Goal: Information Seeking & Learning: Learn about a topic

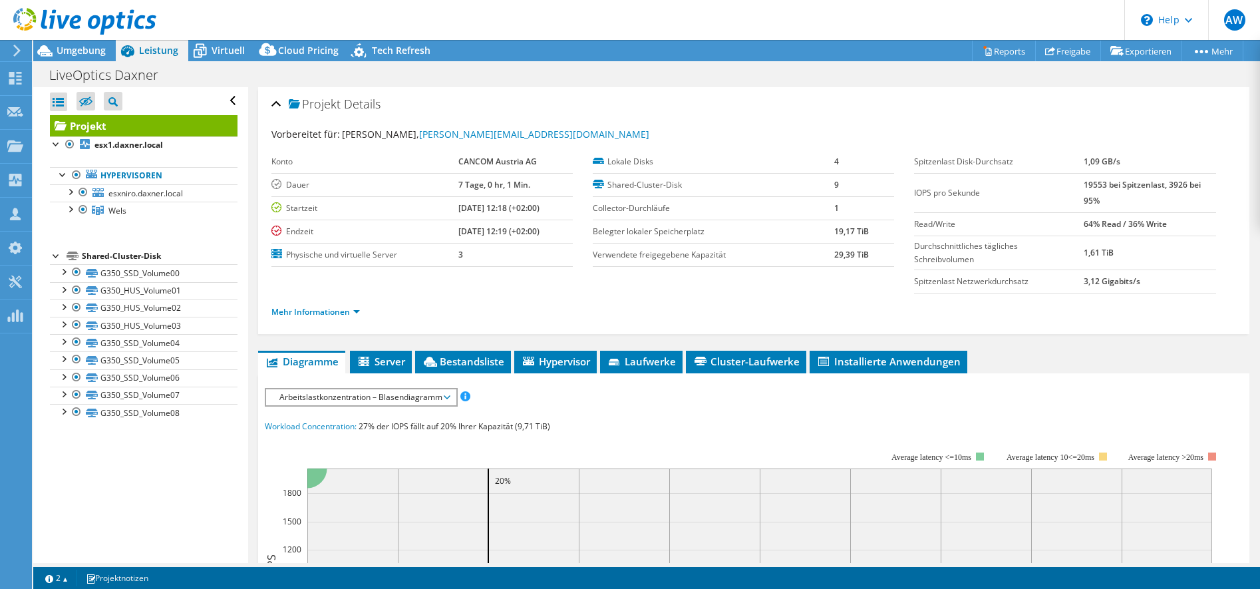
select select "EUFrankfurt"
select select "EUR"
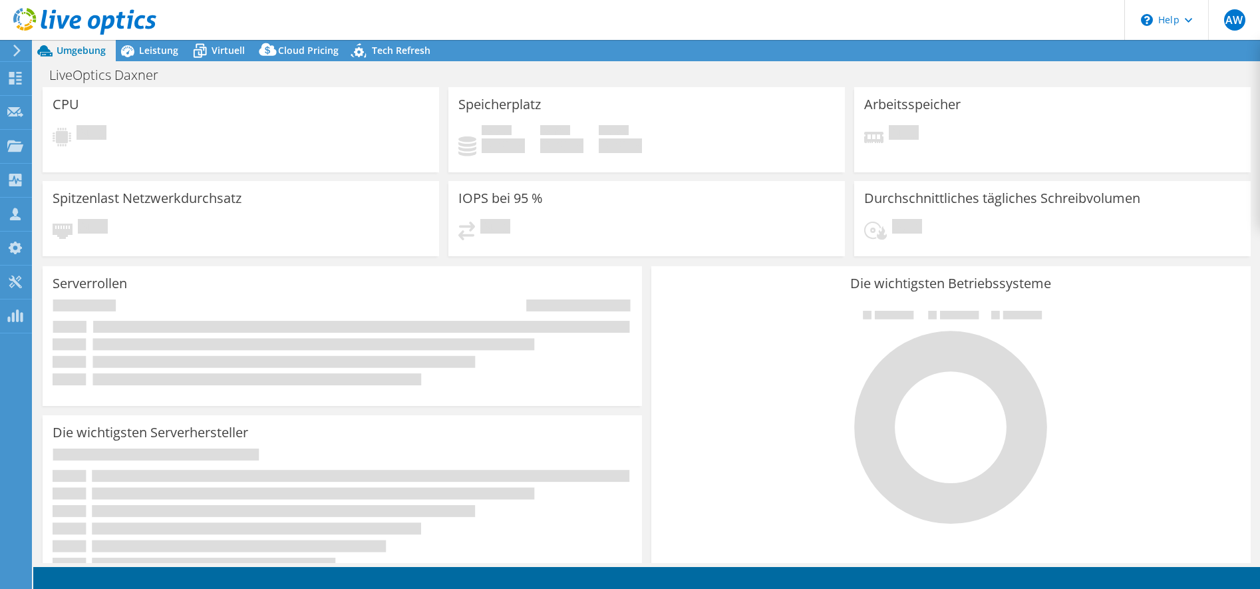
select select "EUFrankfurt"
select select "EUR"
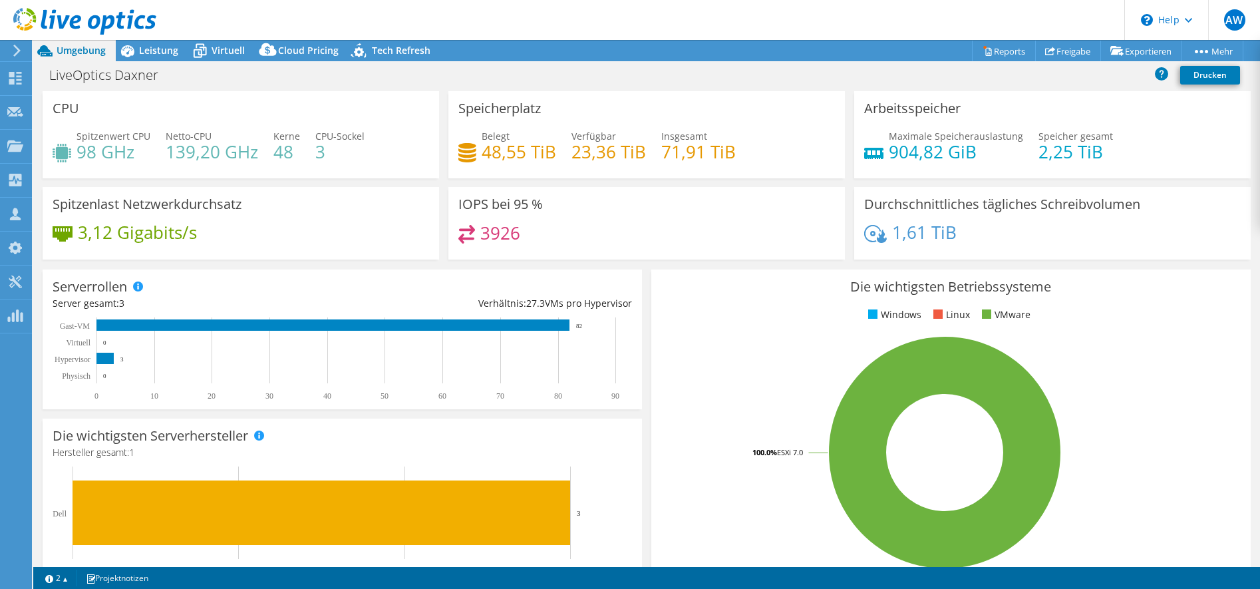
click at [166, 51] on span "Leistung" at bounding box center [158, 50] width 39 height 13
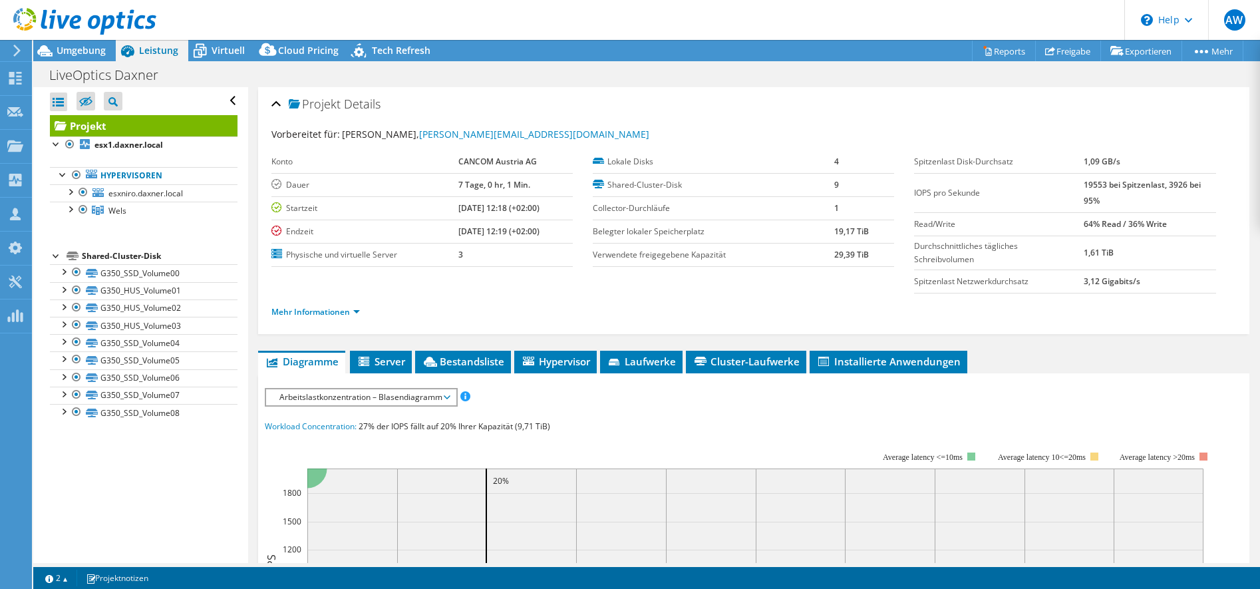
click at [73, 208] on div at bounding box center [69, 208] width 13 height 13
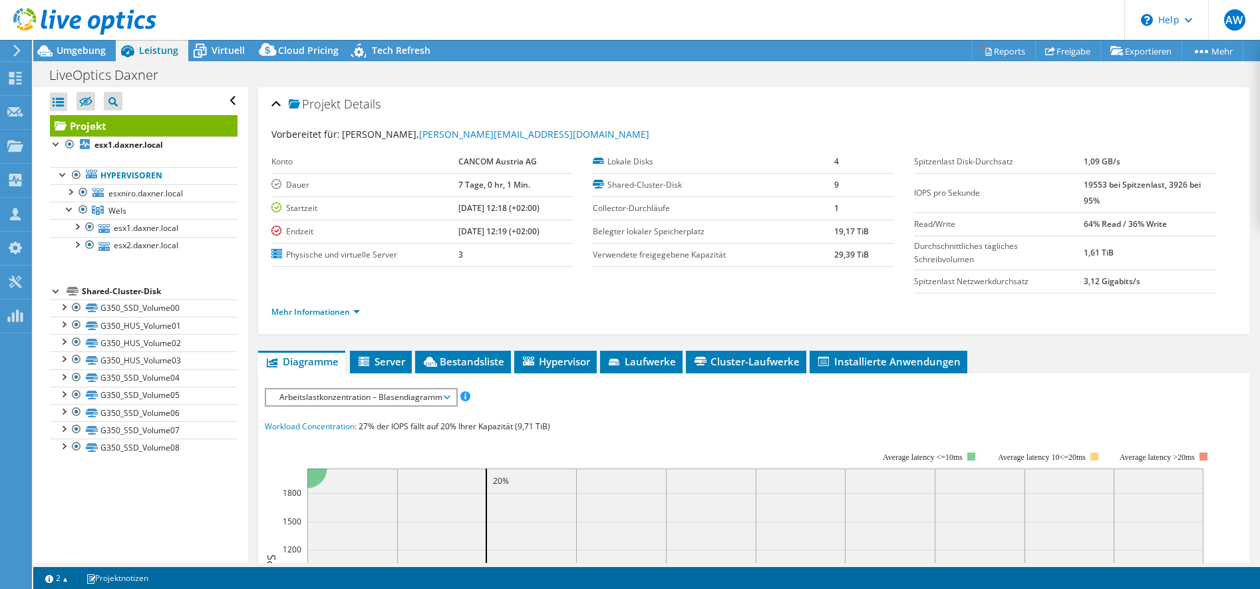
click at [72, 192] on div at bounding box center [69, 190] width 13 height 13
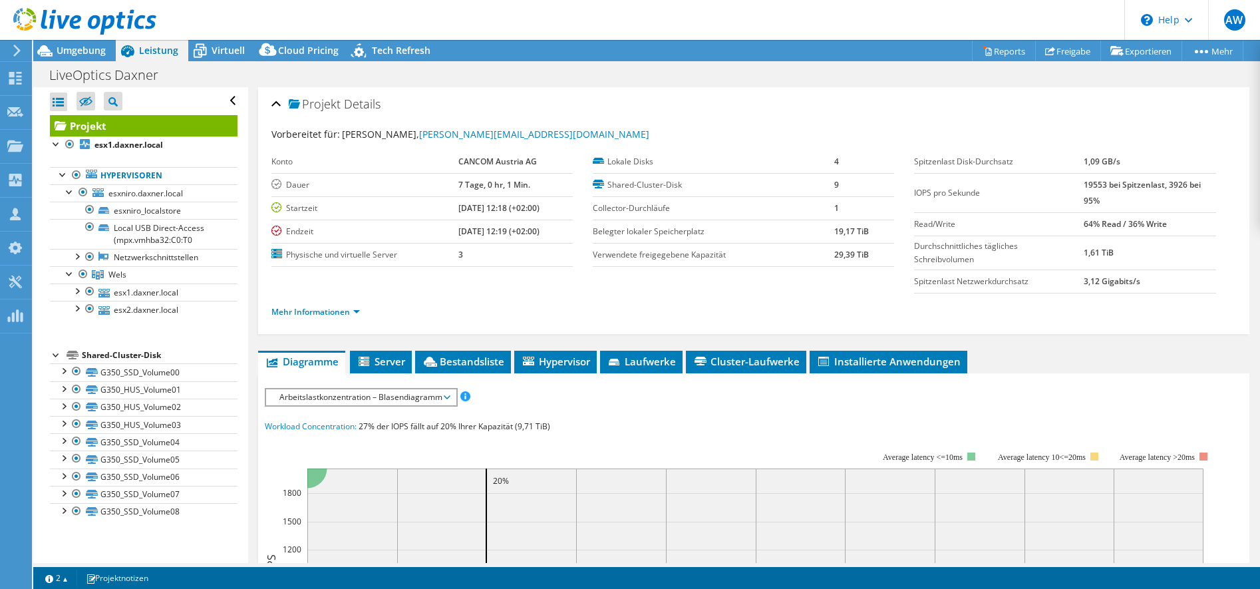
click at [81, 191] on div at bounding box center [82, 192] width 13 height 16
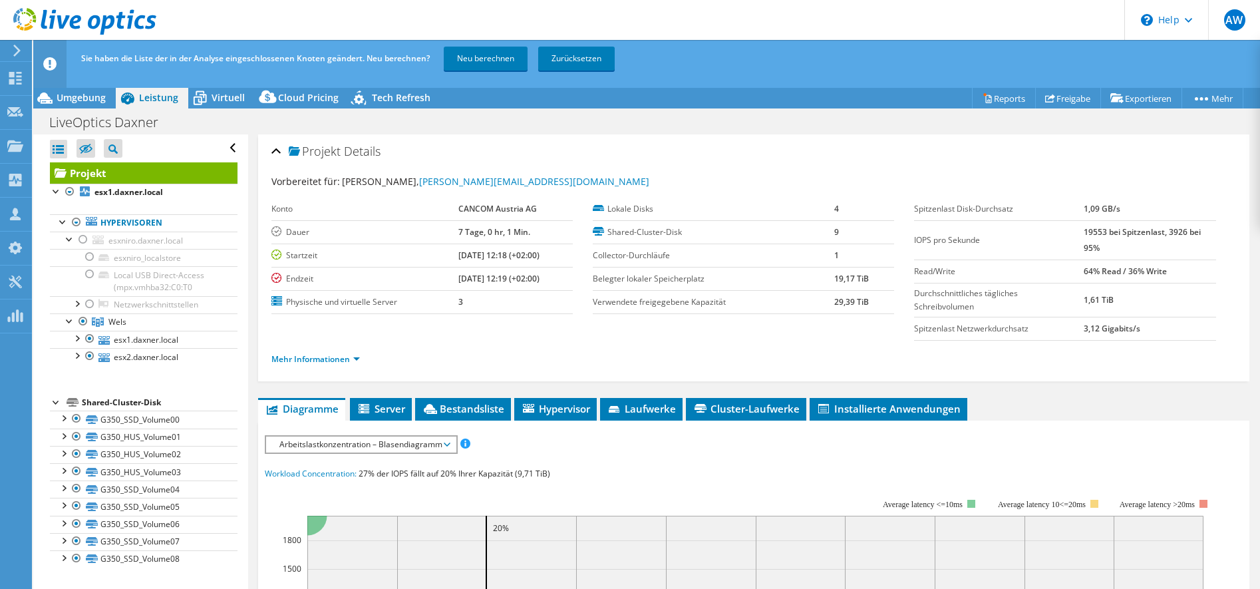
click at [496, 59] on link "Neu berechnen" at bounding box center [486, 59] width 84 height 24
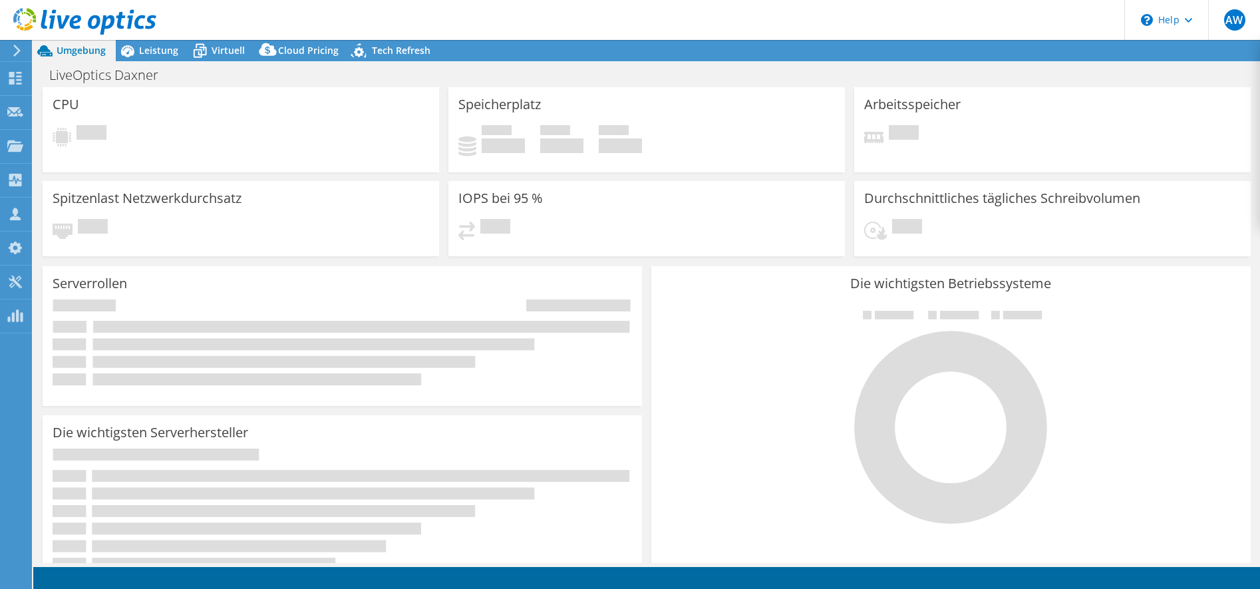
select select "EUFrankfurt"
select select "EUR"
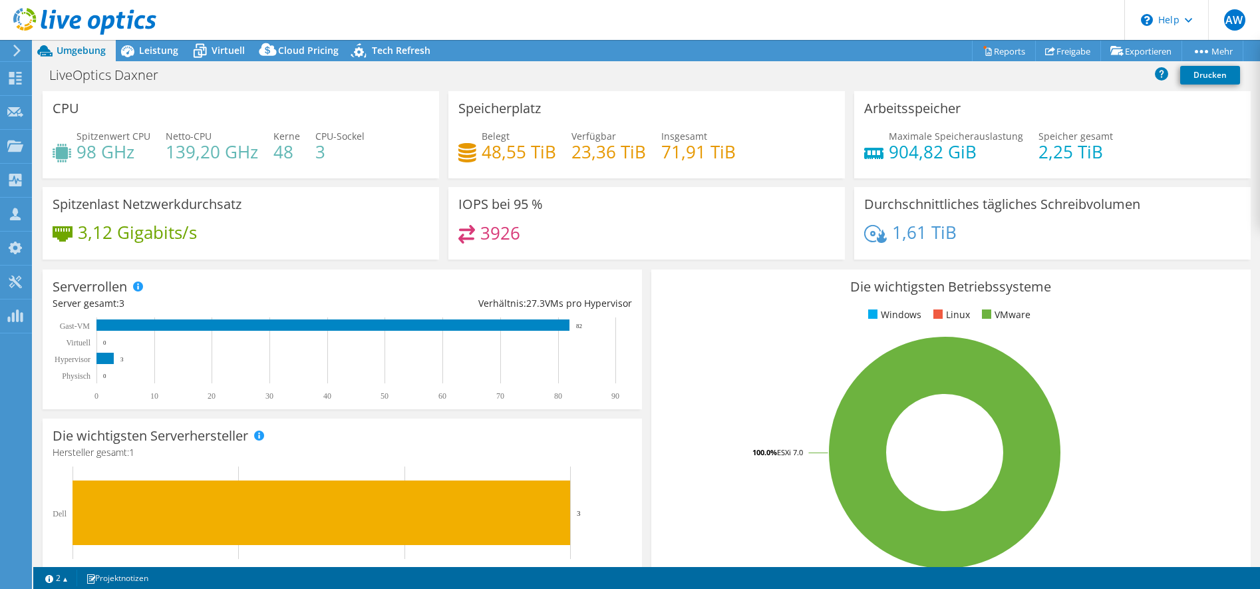
click at [150, 52] on span "Leistung" at bounding box center [158, 50] width 39 height 13
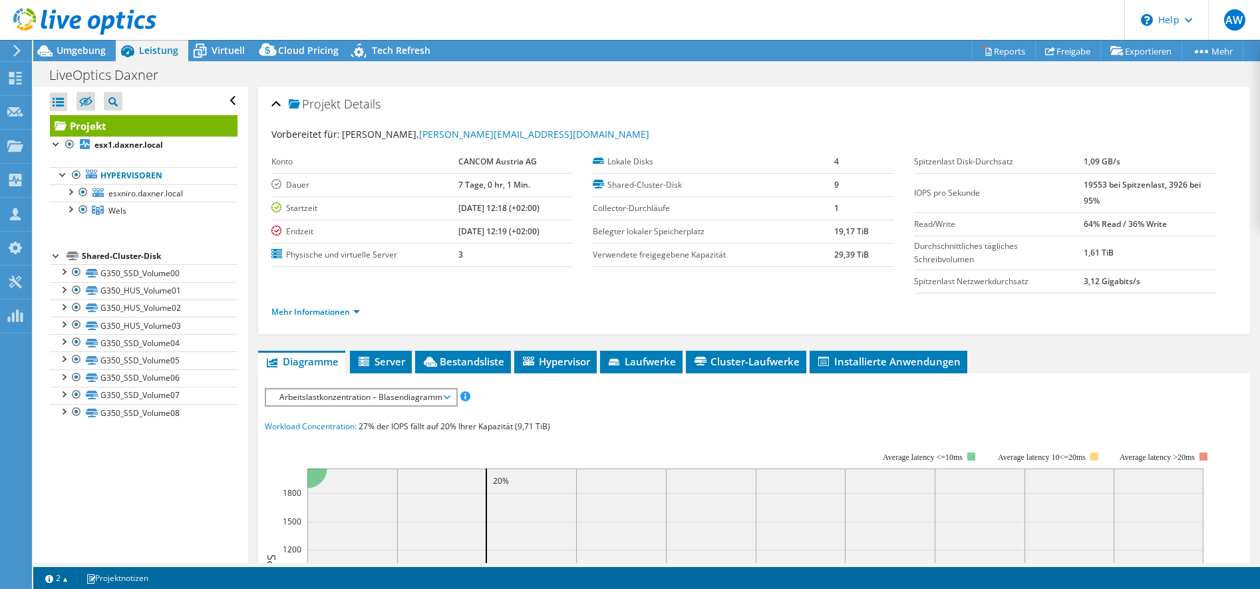
click at [88, 194] on div at bounding box center [82, 192] width 13 height 16
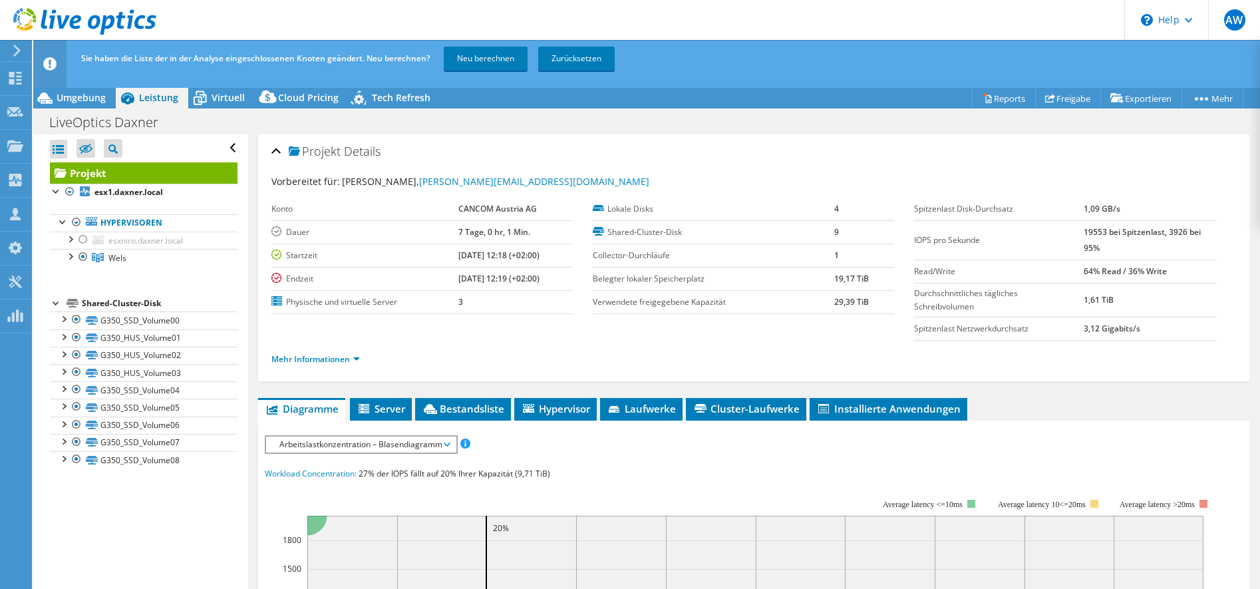
click at [484, 59] on link "Neu berechnen" at bounding box center [486, 59] width 84 height 24
click at [315, 355] on link "Mehr Informationen" at bounding box center [315, 358] width 88 height 11
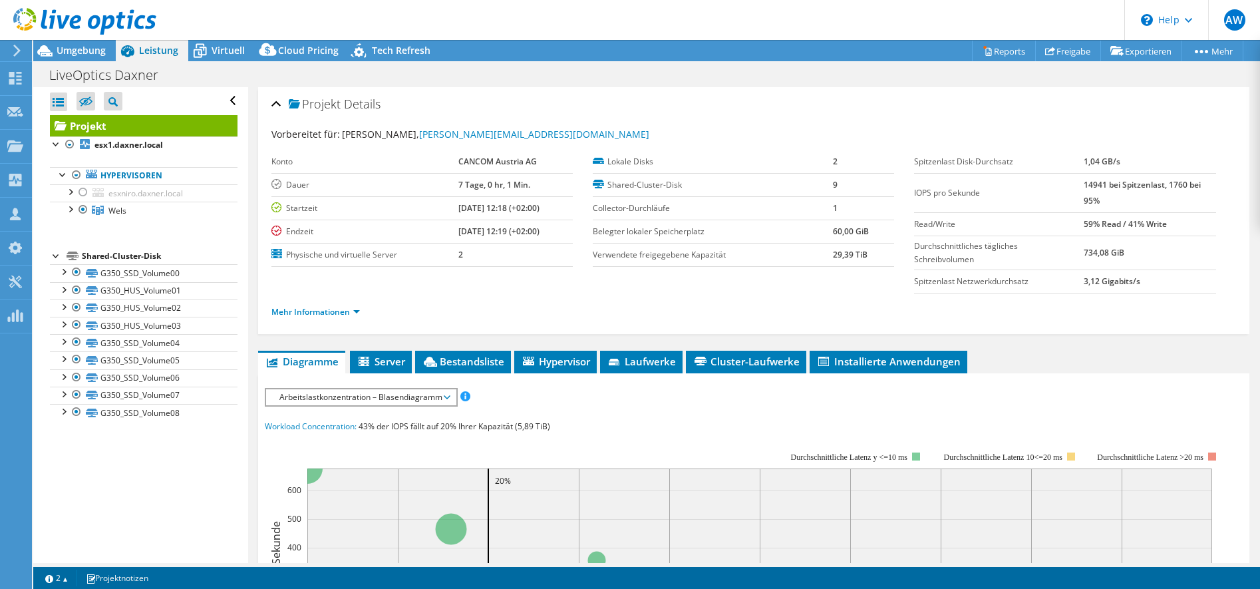
click at [63, 41] on div at bounding box center [78, 22] width 156 height 45
click at [71, 55] on span "Umgebung" at bounding box center [81, 50] width 49 height 13
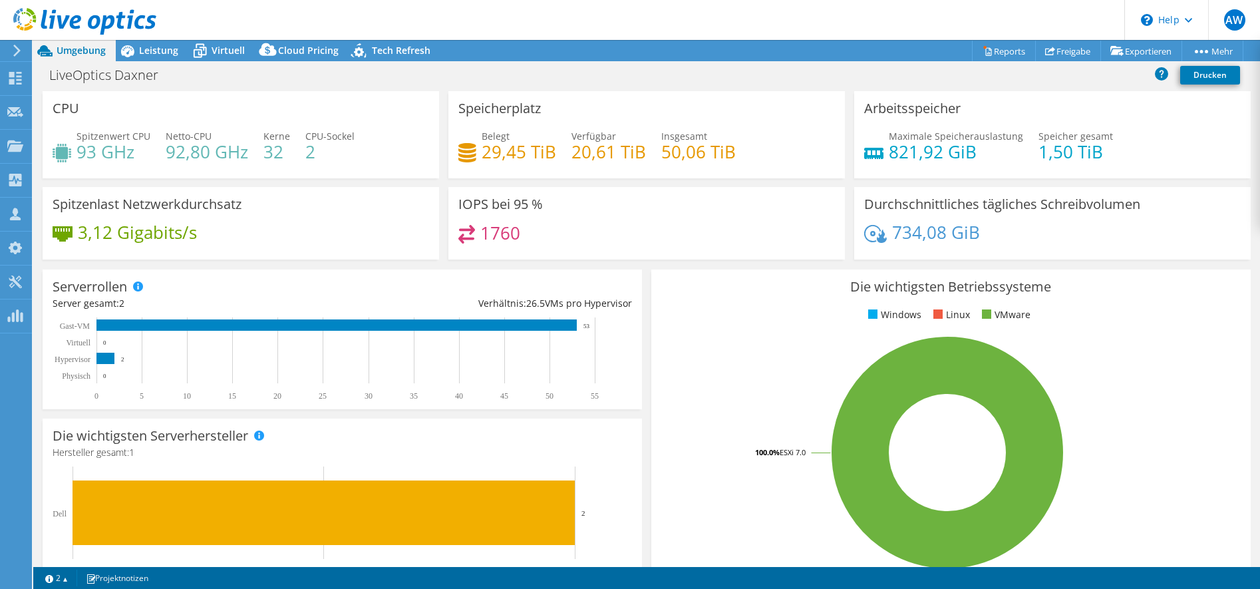
drag, startPoint x: 327, startPoint y: 156, endPoint x: 319, endPoint y: 160, distance: 8.6
click at [319, 160] on div "Spitzenwert CPU 93 GHz Netto-CPU 92,80 GHz Kerne 32 CPU-Sockel 2" at bounding box center [241, 150] width 376 height 43
drag, startPoint x: 75, startPoint y: 152, endPoint x: 227, endPoint y: 161, distance: 153.3
click at [227, 161] on div "Spitzenwert CPU 93 GHz Netto-CPU 92,80 GHz Kerne 32 CPU-Sockel 2" at bounding box center [241, 150] width 376 height 43
drag, startPoint x: 227, startPoint y: 161, endPoint x: 231, endPoint y: 174, distance: 13.1
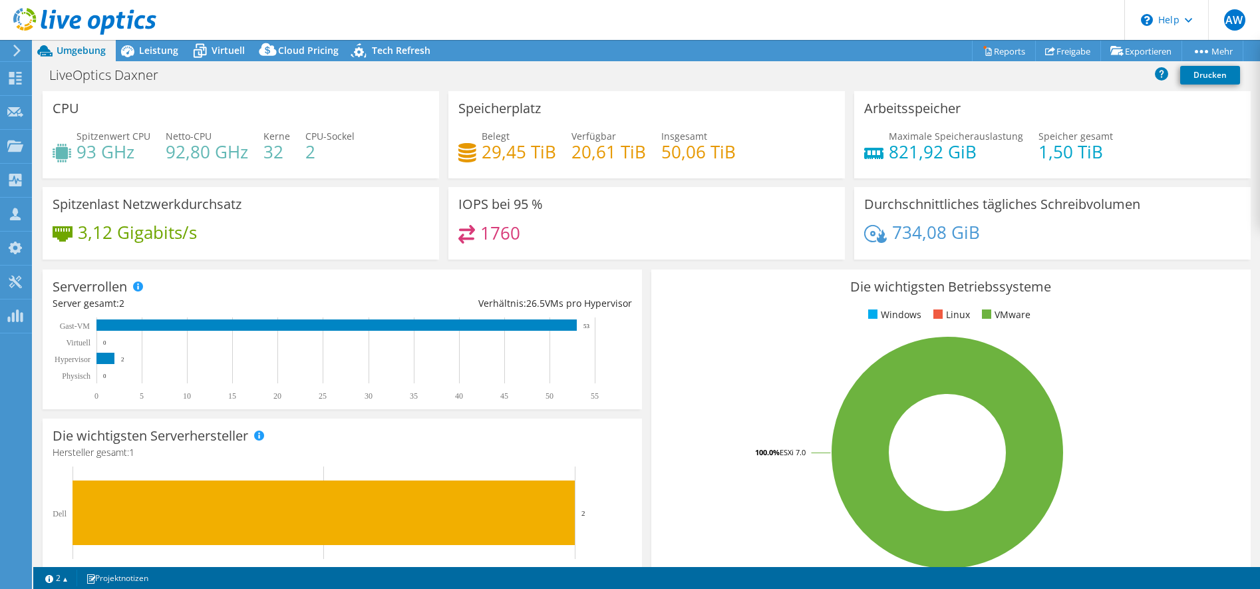
click at [231, 174] on div "CPU Spitzenwert CPU 93 GHz Netto-CPU 92,80 GHz Kerne 32 CPU-Sockel 2" at bounding box center [241, 134] width 396 height 87
drag, startPoint x: 77, startPoint y: 137, endPoint x: 240, endPoint y: 162, distance: 164.8
click at [240, 162] on div "Spitzenwert CPU 93 GHz Netto-CPU 92,80 GHz Kerne 32 CPU-Sockel 2" at bounding box center [241, 150] width 376 height 43
drag, startPoint x: 240, startPoint y: 162, endPoint x: 259, endPoint y: 164, distance: 18.7
click at [259, 164] on div "Spitzenwert CPU 93 GHz Netto-CPU 92,80 GHz Kerne 32 CPU-Sockel 2" at bounding box center [241, 150] width 376 height 43
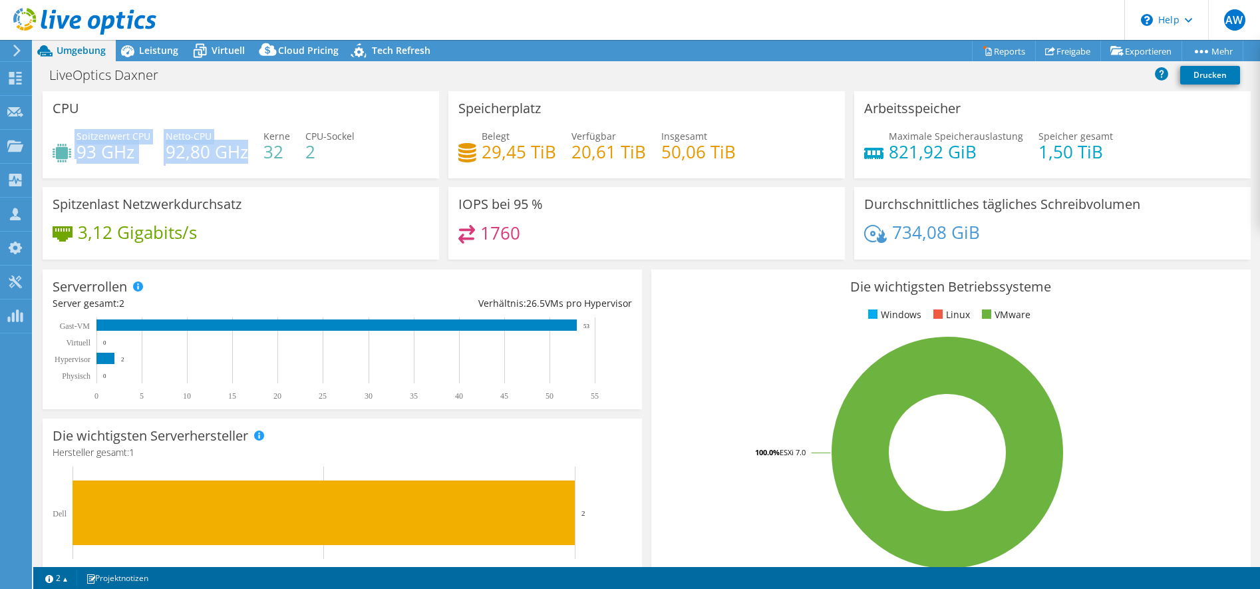
drag, startPoint x: 242, startPoint y: 156, endPoint x: 73, endPoint y: 126, distance: 172.4
click at [73, 126] on div "CPU Spitzenwert CPU 93 GHz Netto-CPU 92,80 GHz Kerne 32 CPU-Sockel 2" at bounding box center [241, 134] width 396 height 87
click at [254, 197] on div "Spitzenlast Netzwerkdurchsatz 3,12 Gigabits/s" at bounding box center [241, 223] width 396 height 73
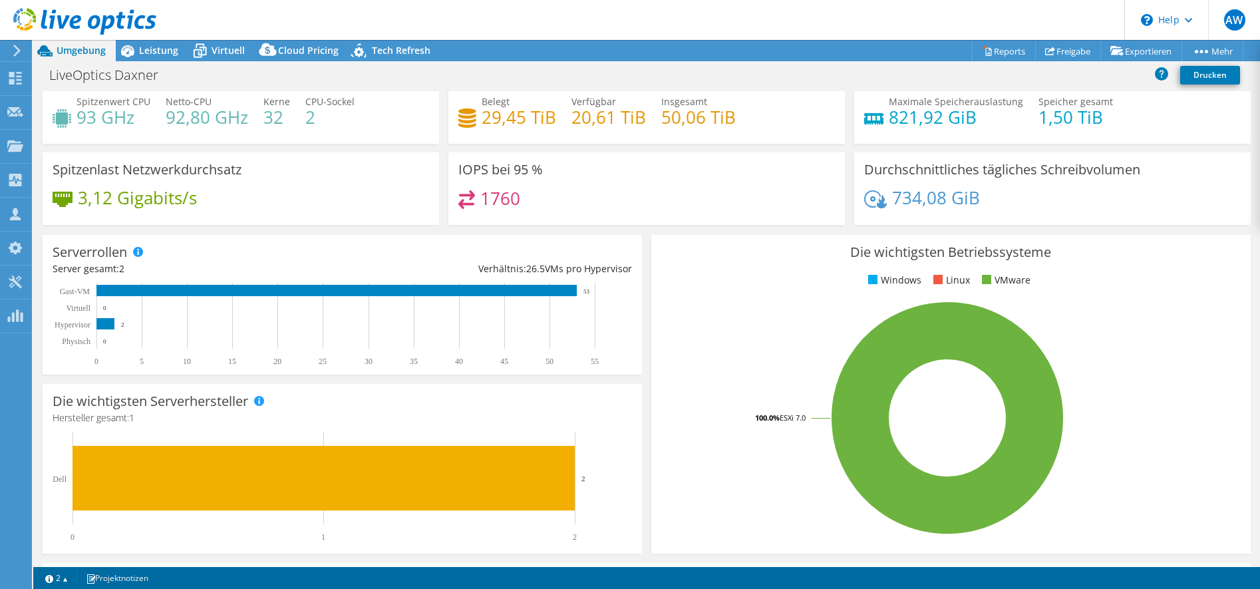
scroll to position [35, 0]
click at [156, 55] on span "Leistung" at bounding box center [158, 50] width 39 height 13
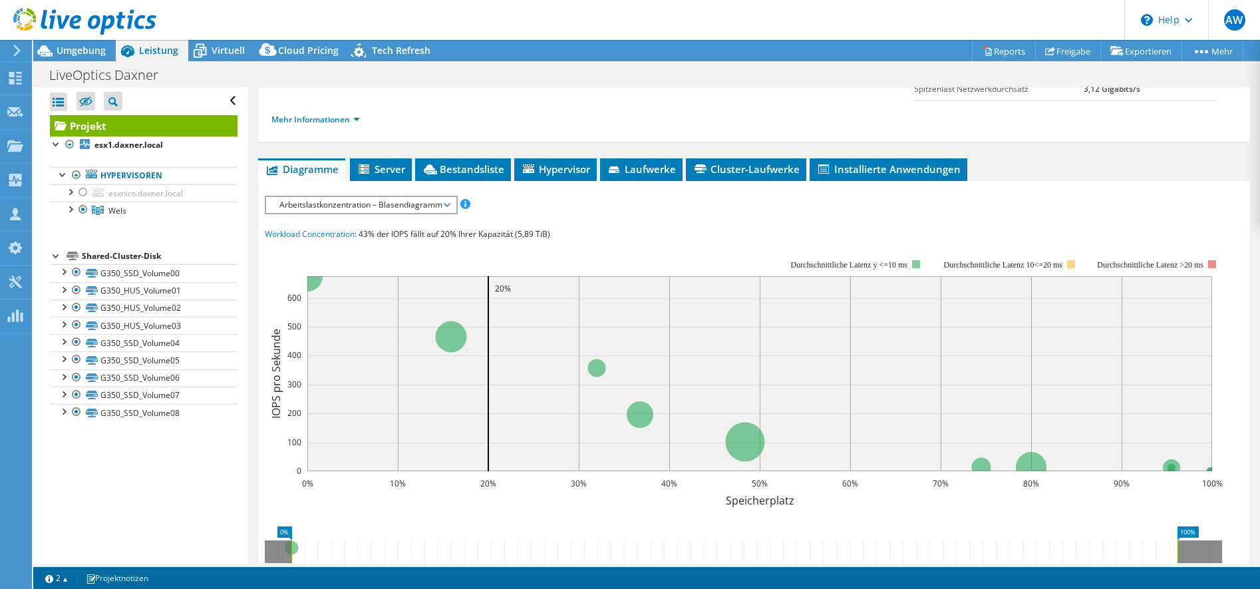
scroll to position [192, 0]
click at [370, 205] on span "Arbeitslastkonzentration – Blasendiagramm" at bounding box center [361, 205] width 176 height 16
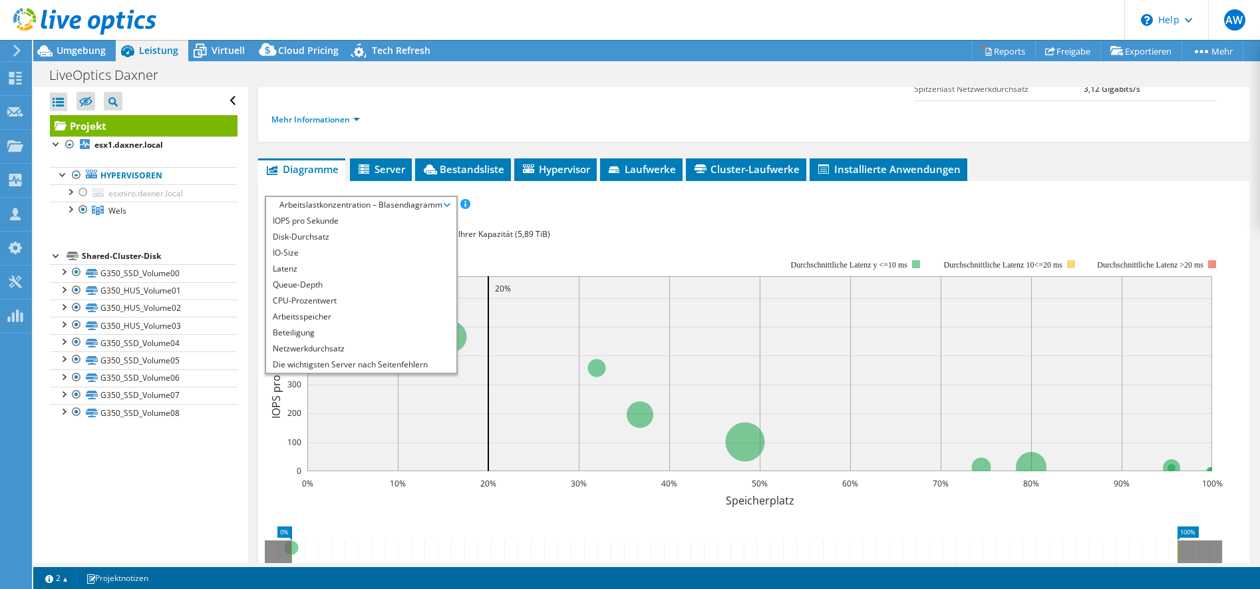
click at [317, 301] on li "CPU-Prozentwert" at bounding box center [361, 301] width 190 height 16
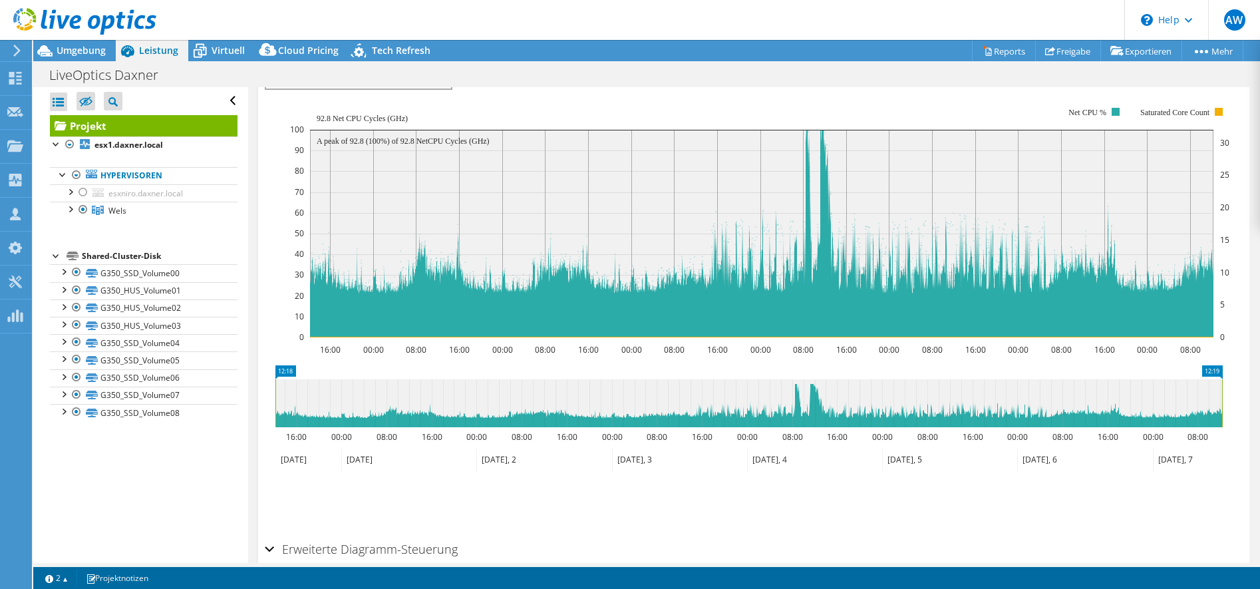
scroll to position [316, 0]
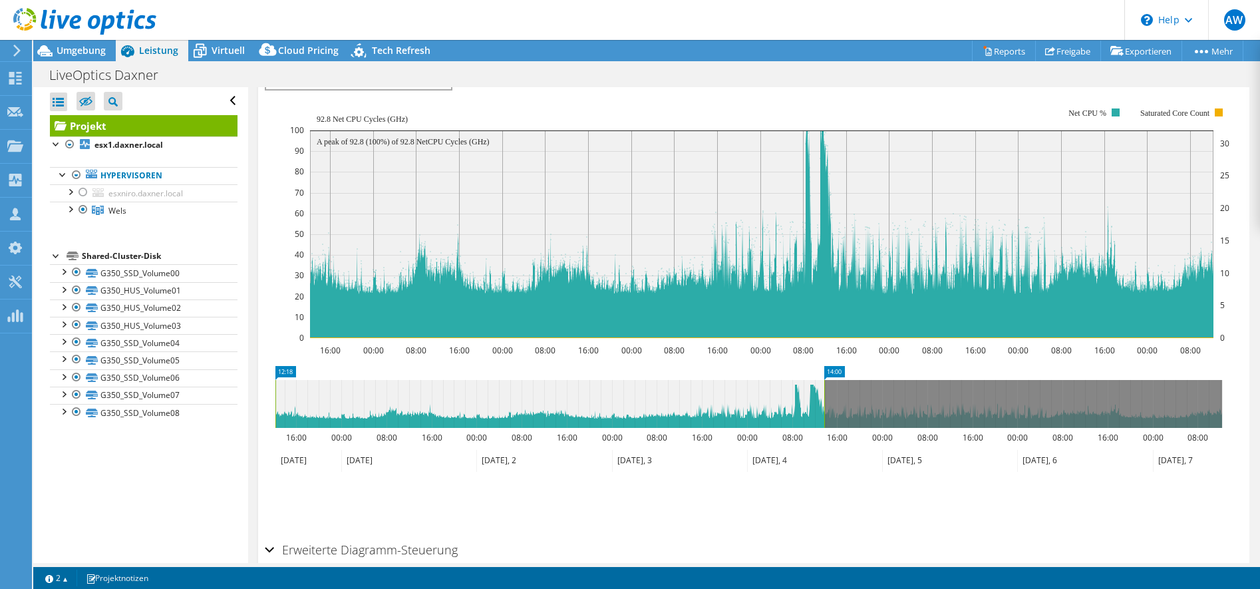
drag, startPoint x: 1223, startPoint y: 400, endPoint x: 833, endPoint y: 431, distance: 391.1
click at [833, 431] on icon "12:18 14:00 16:00 00:00 08:00 16:00 00:00 08:00 16:00 00:00 08:00 16:00 00:00 0…" at bounding box center [749, 419] width 968 height 106
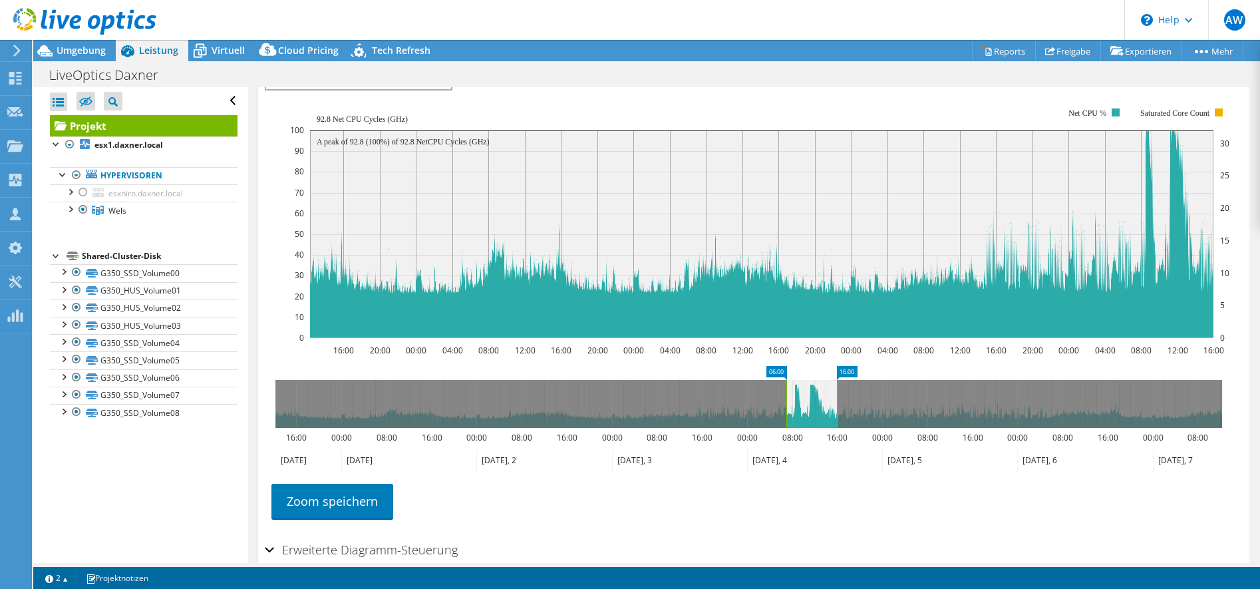
drag, startPoint x: 276, startPoint y: 398, endPoint x: 788, endPoint y: 410, distance: 511.7
click at [788, 410] on rect at bounding box center [786, 404] width 5 height 48
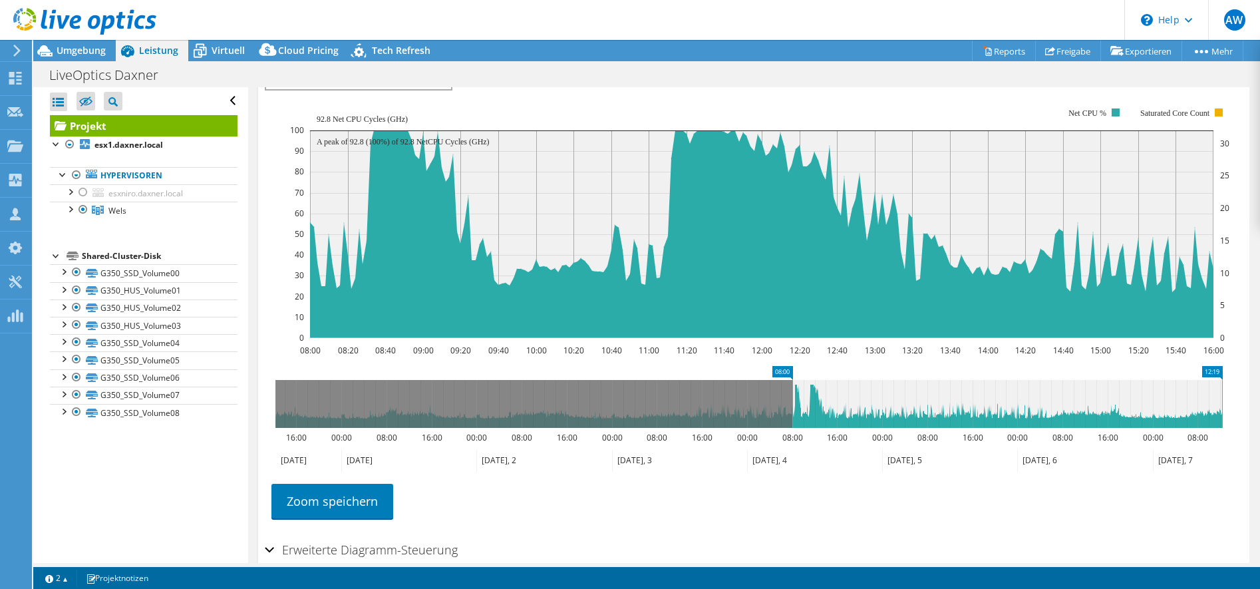
drag, startPoint x: 835, startPoint y: 404, endPoint x: 1268, endPoint y: 402, distance: 432.4
click at [1259, 402] on html "AW Vertriebspartner Adam Winter adam.winter@cancom.com CANCOM Austria AG My Pro…" at bounding box center [630, 294] width 1260 height 589
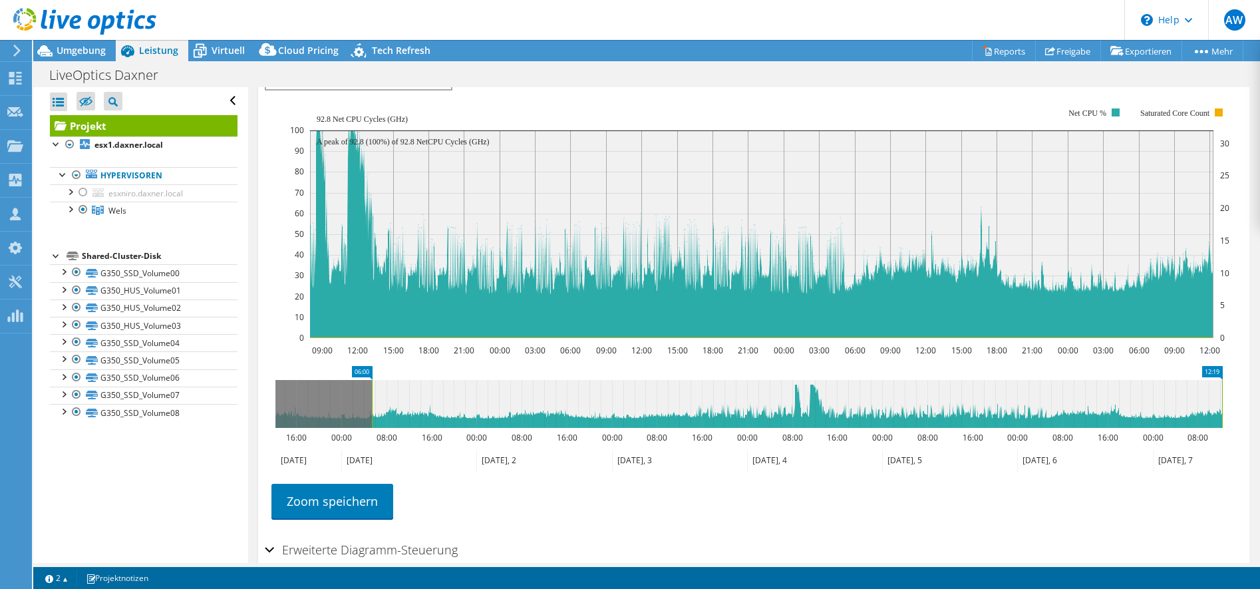
drag, startPoint x: 792, startPoint y: 400, endPoint x: 110, endPoint y: 402, distance: 682.5
click at [110, 402] on div "Alle öffnen Alle schließen Ausgeschlossene Knoten verbergen Projektbaumfilter" at bounding box center [646, 325] width 1227 height 476
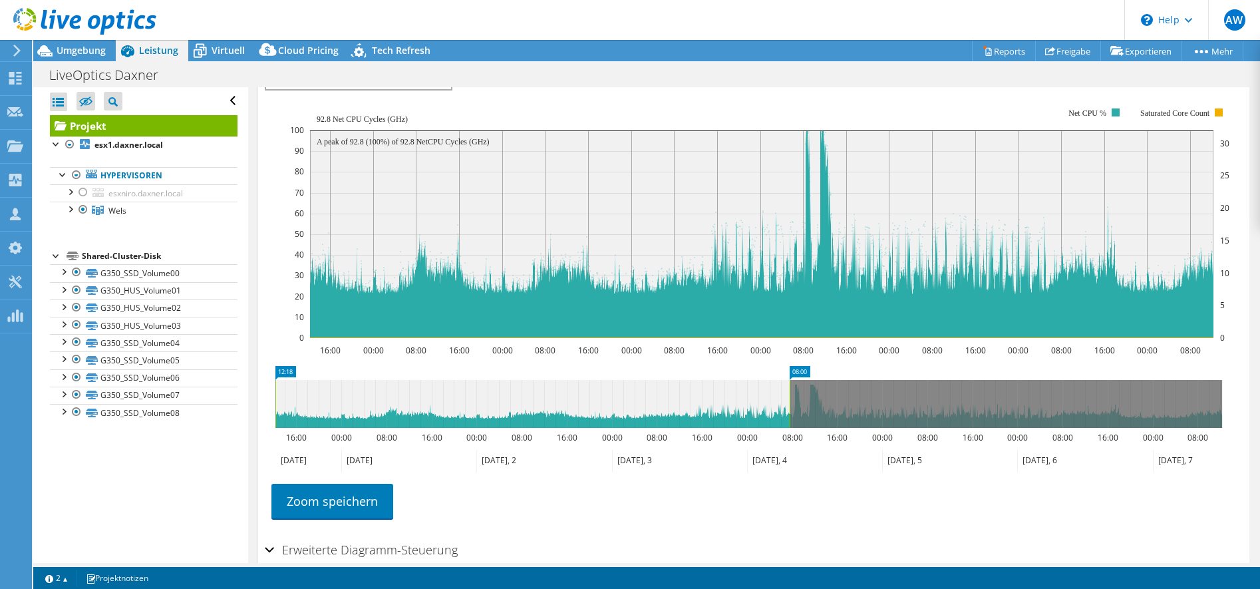
drag, startPoint x: 1222, startPoint y: 392, endPoint x: 789, endPoint y: 465, distance: 439.1
click at [789, 465] on icon "12:18 08:00 16:00 00:00 08:00 16:00 00:00 08:00 16:00 00:00 08:00 16:00 00:00 0…" at bounding box center [749, 419] width 968 height 106
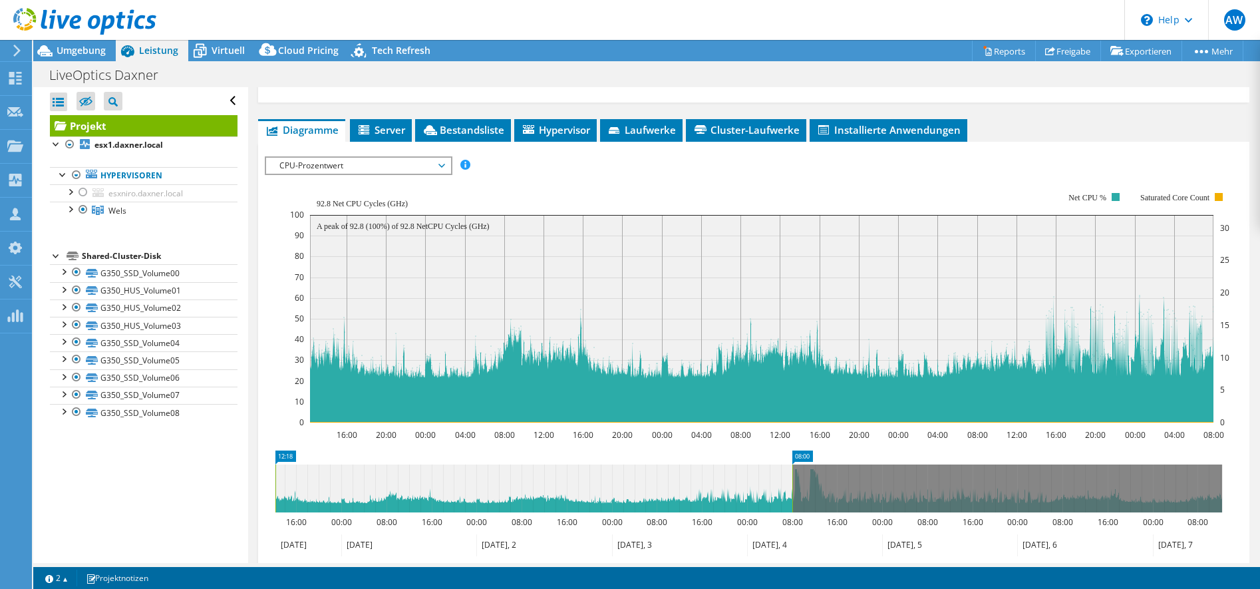
scroll to position [231, 0]
drag, startPoint x: 792, startPoint y: 494, endPoint x: 835, endPoint y: 502, distance: 44.6
click at [833, 502] on rect at bounding box center [829, 489] width 5 height 48
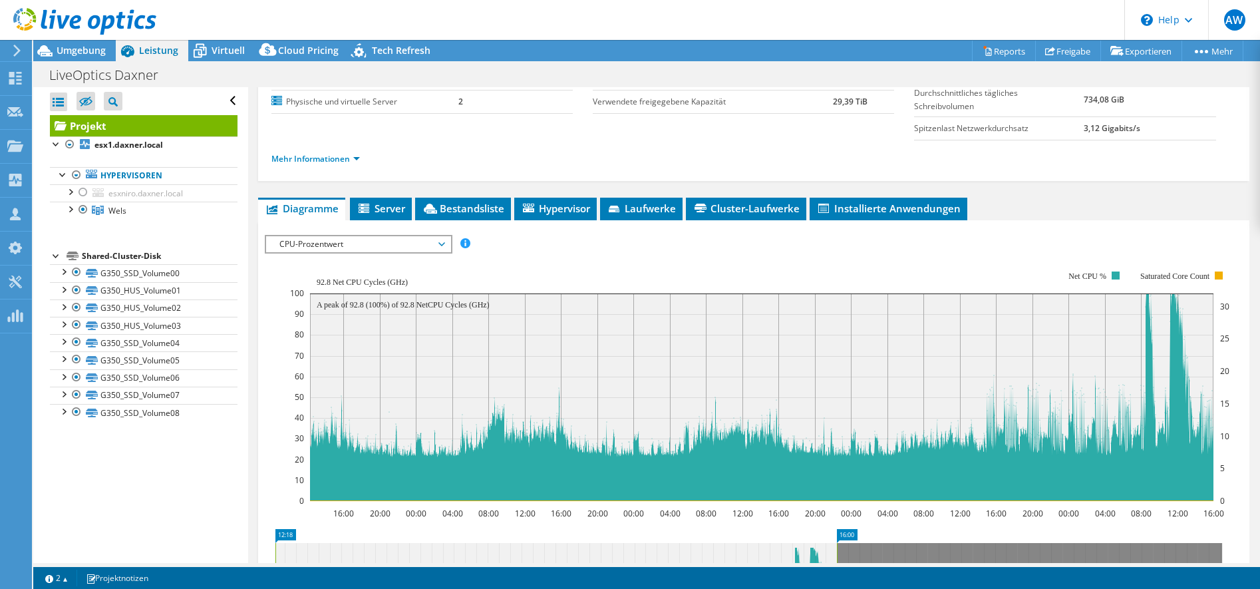
scroll to position [150, 0]
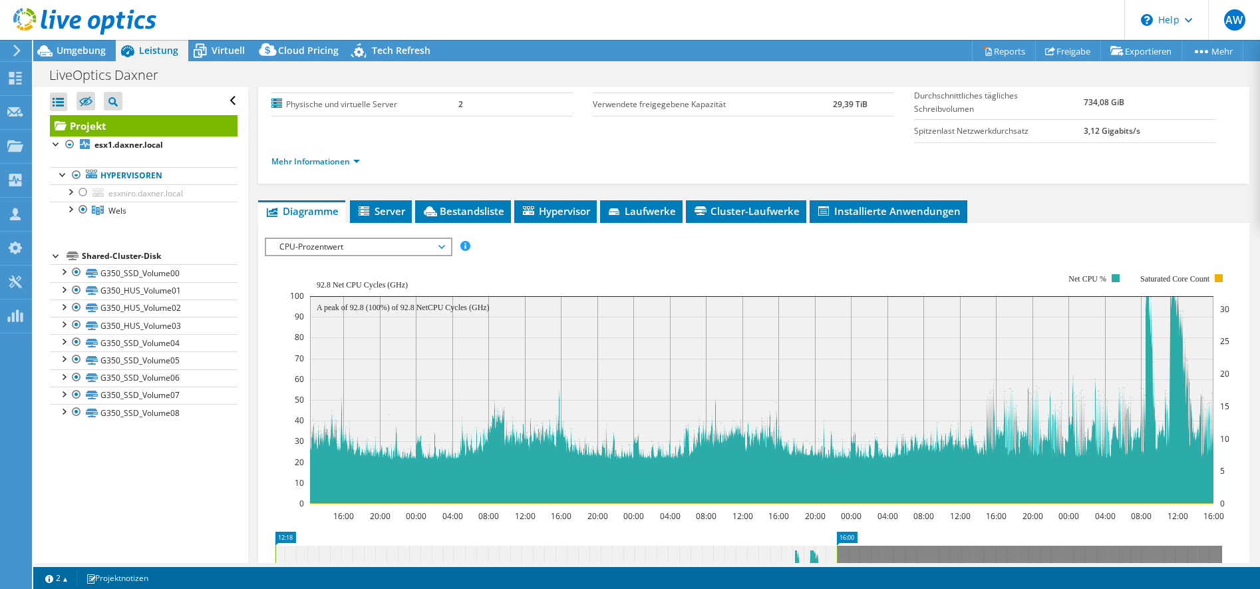
click at [90, 57] on div "Umgebung" at bounding box center [74, 50] width 82 height 21
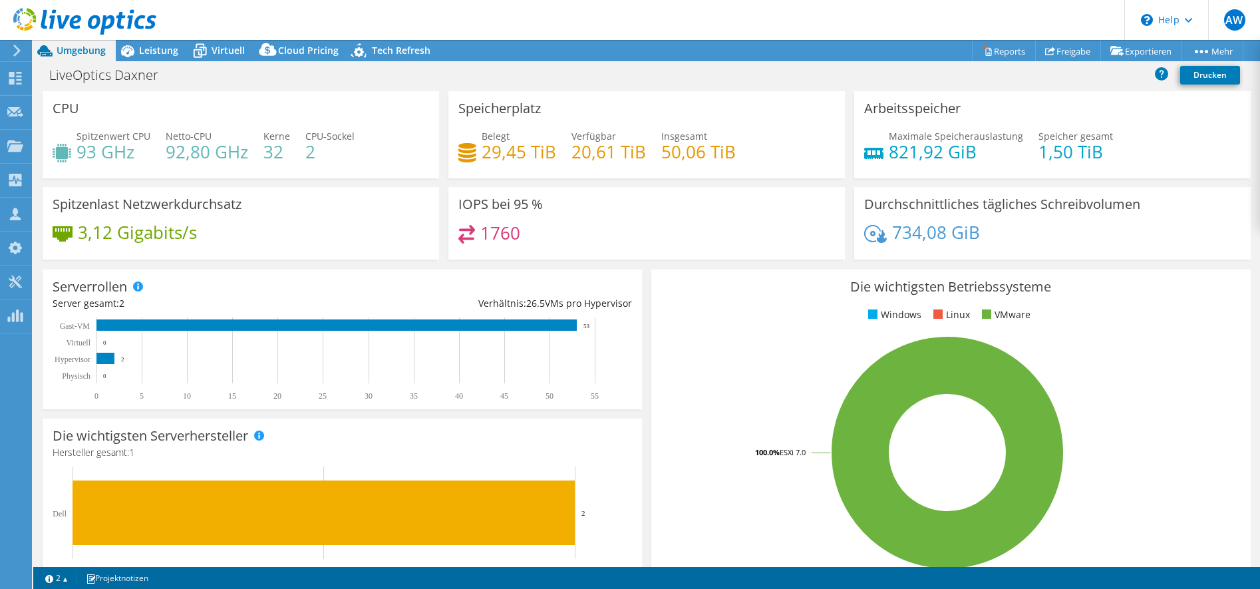
click at [362, 229] on div "3,12 Gigabits/s" at bounding box center [241, 239] width 376 height 28
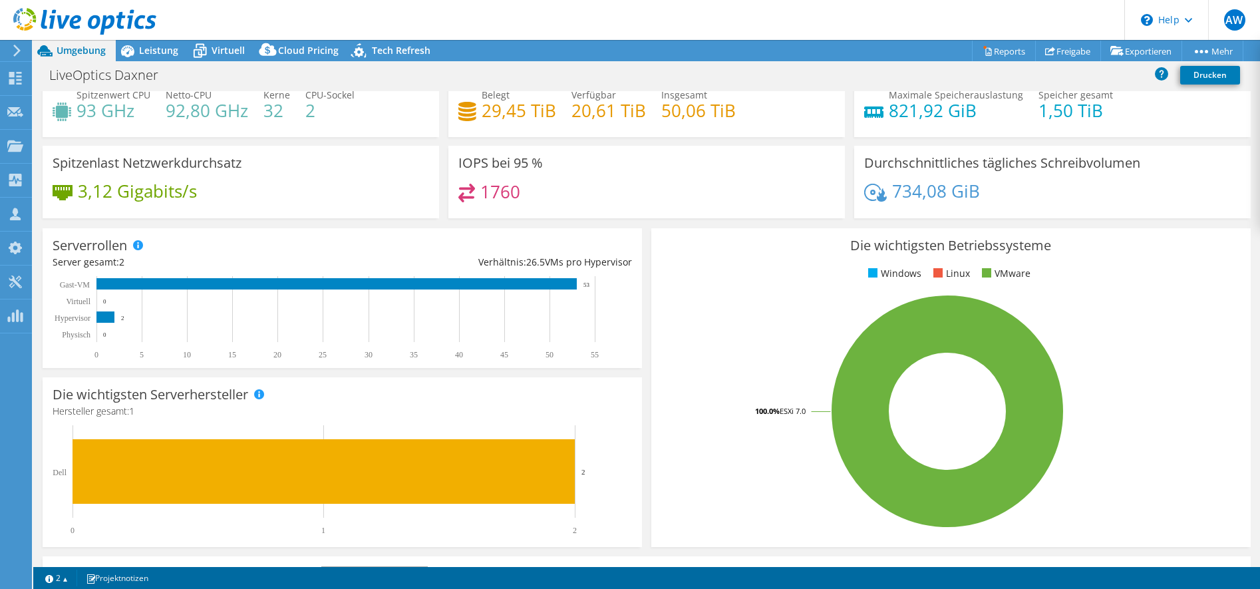
scroll to position [0, 0]
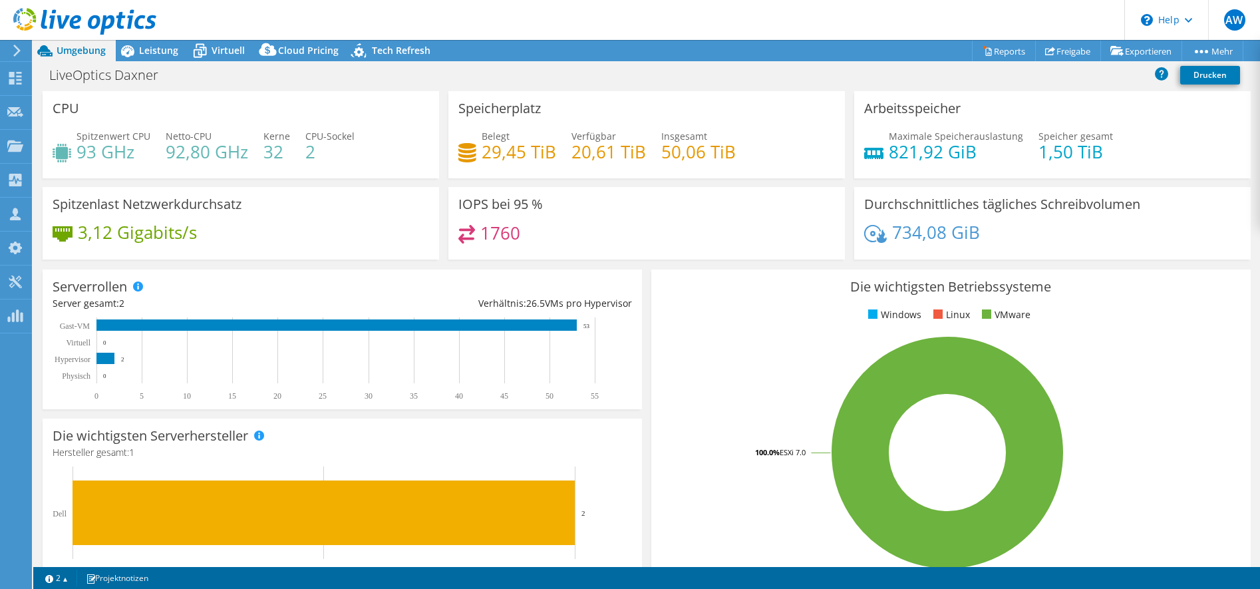
click at [159, 45] on span "Leistung" at bounding box center [158, 50] width 39 height 13
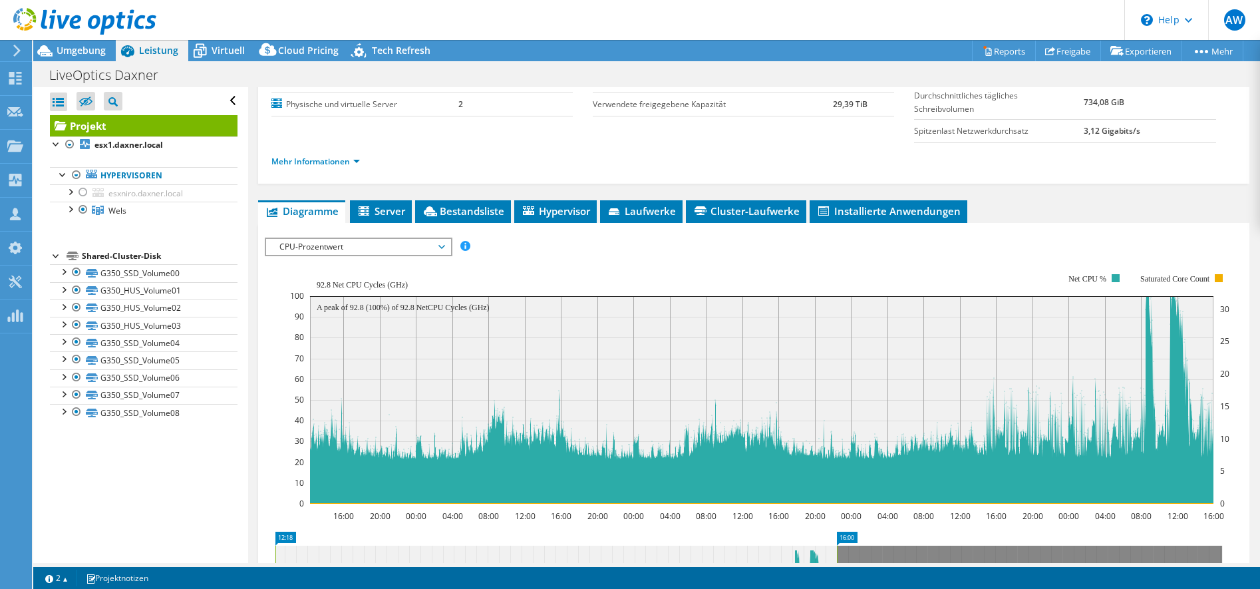
click at [382, 206] on span "Server" at bounding box center [381, 210] width 49 height 13
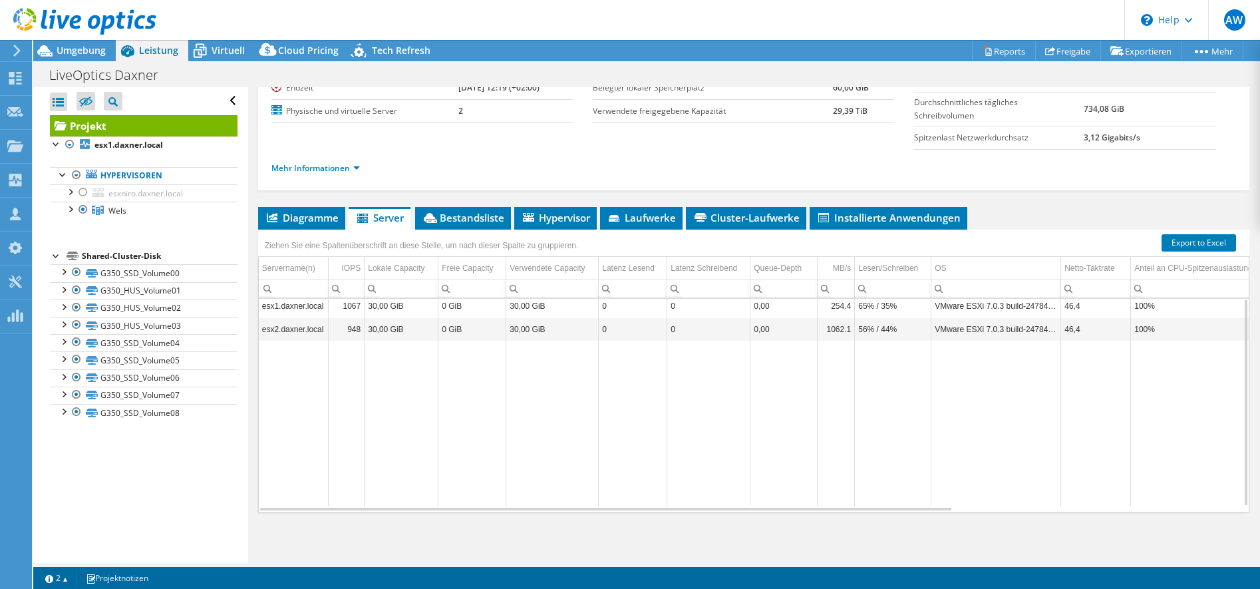
scroll to position [128, 0]
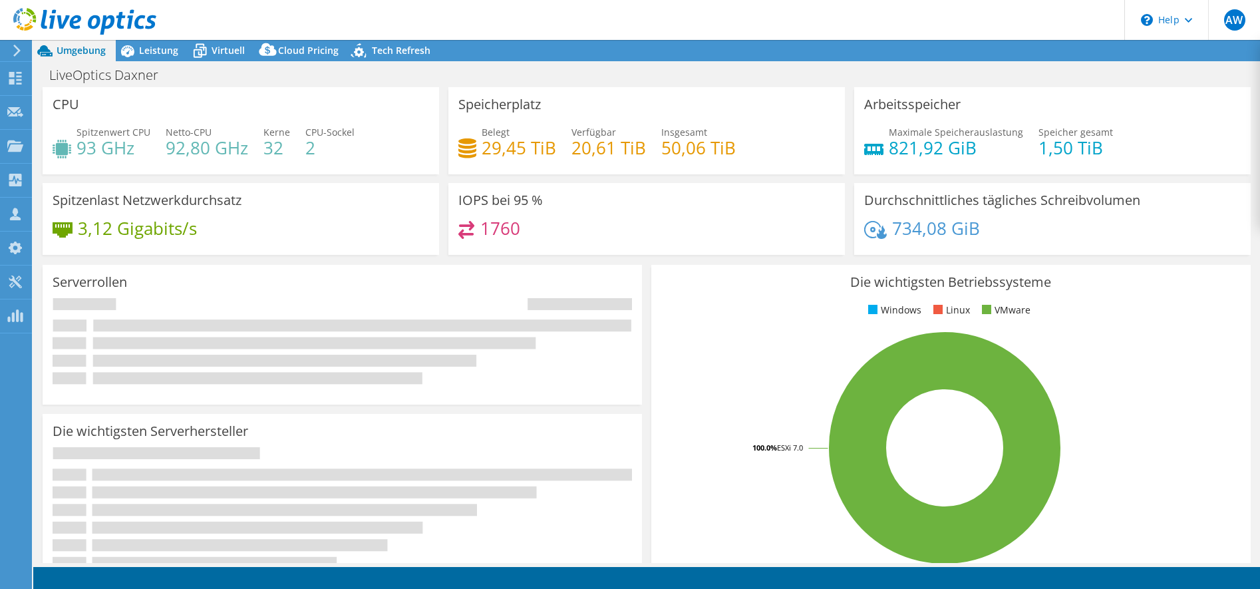
select select "EUFrankfurt"
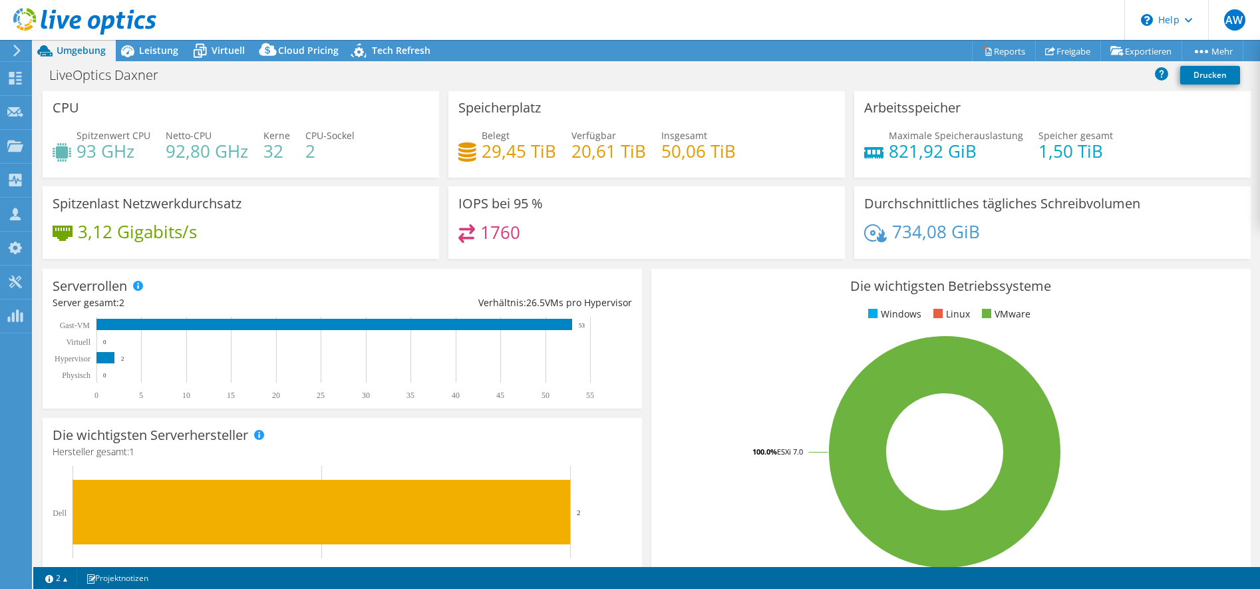
scroll to position [1, 0]
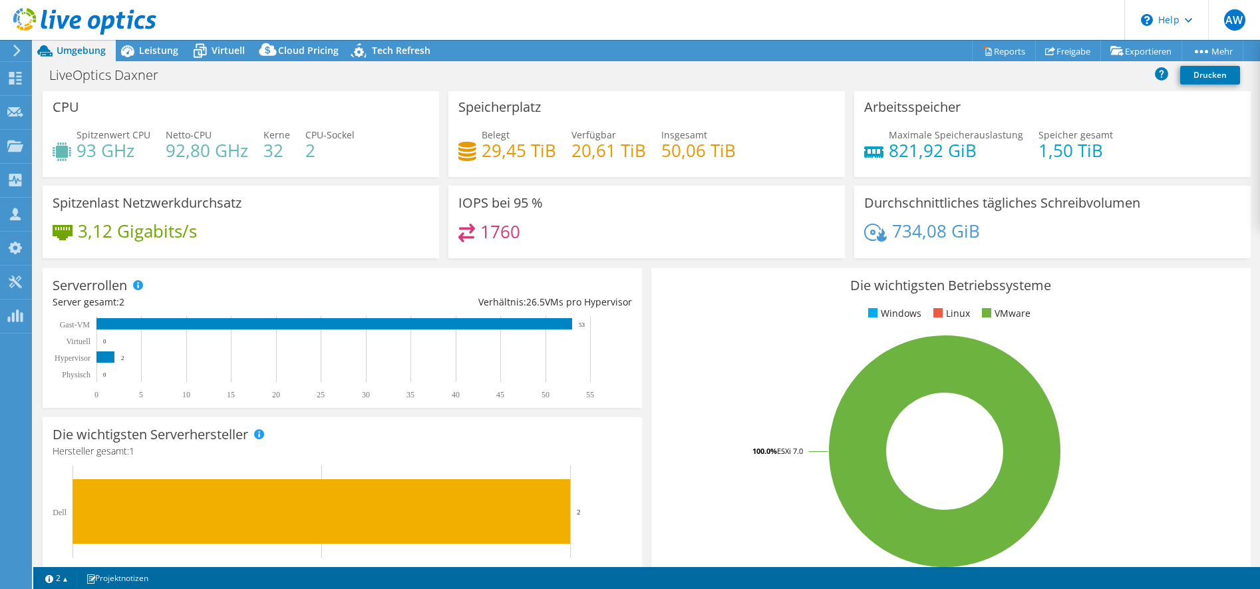
click at [136, 53] on icon at bounding box center [127, 50] width 23 height 23
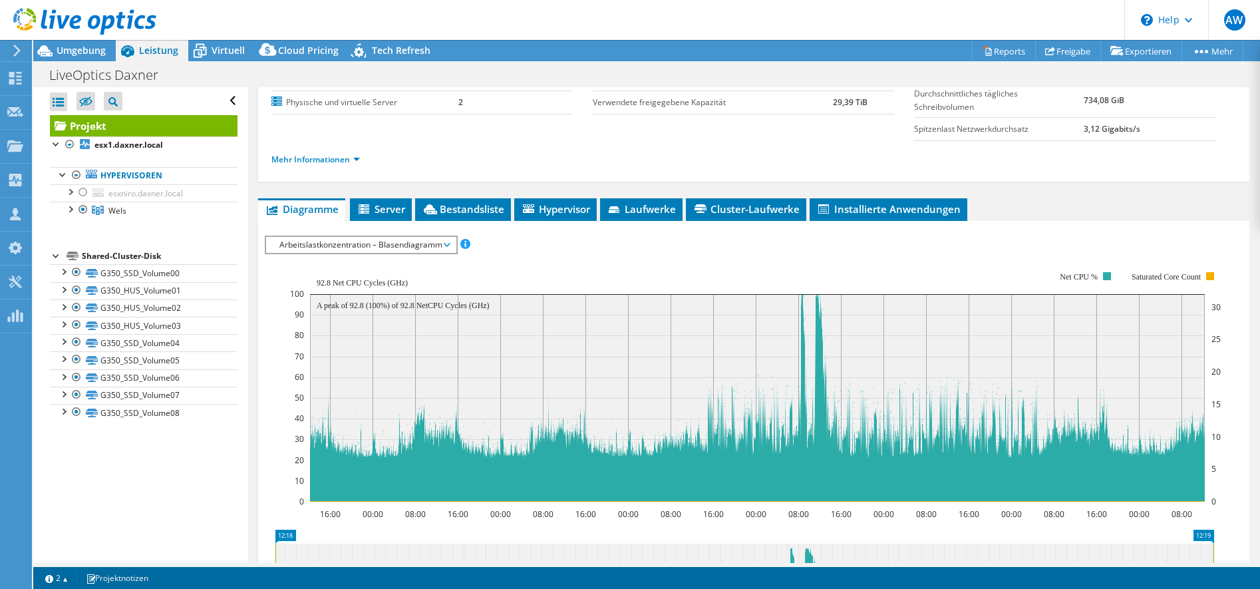
click at [402, 218] on li "Server" at bounding box center [381, 209] width 62 height 23
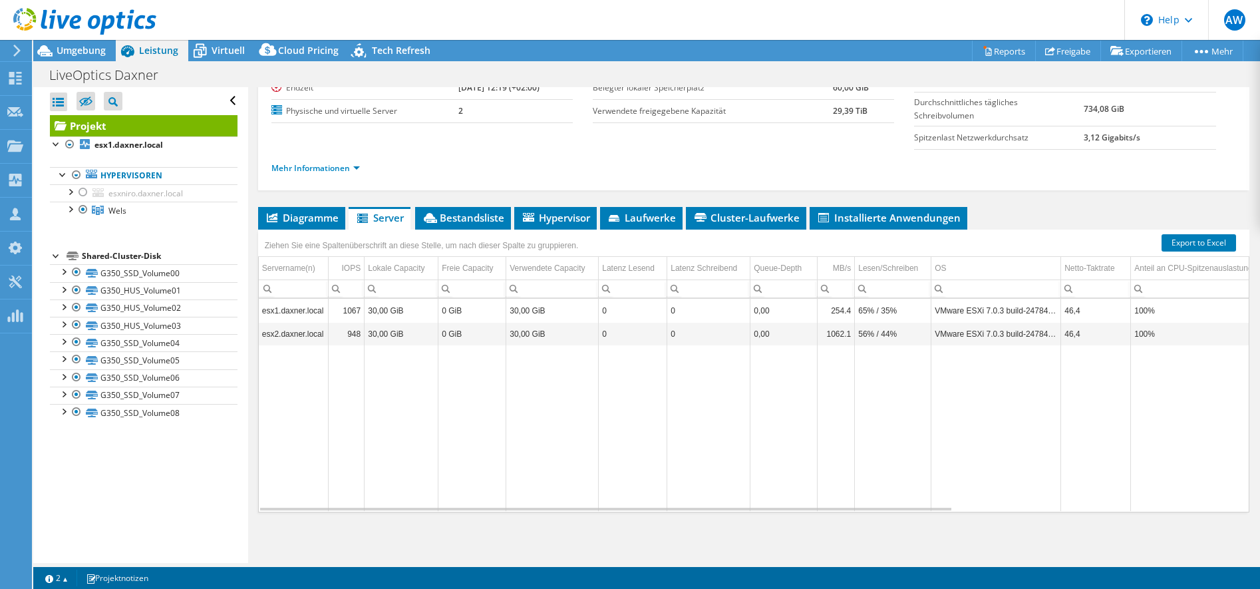
click at [471, 216] on span "Bestandsliste" at bounding box center [463, 217] width 82 height 13
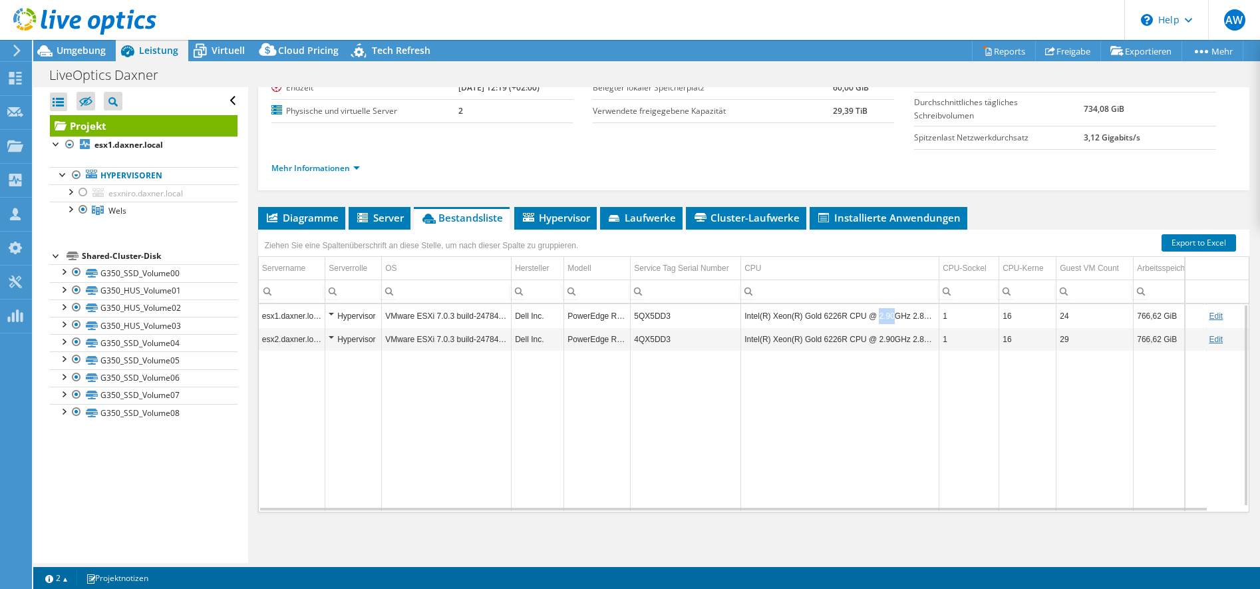
drag, startPoint x: 872, startPoint y: 319, endPoint x: 887, endPoint y: 319, distance: 15.3
click at [887, 319] on td "Intel(R) Xeon(R) Gold 6226R CPU @ 2.90GHz 2.89 GHz" at bounding box center [840, 315] width 198 height 23
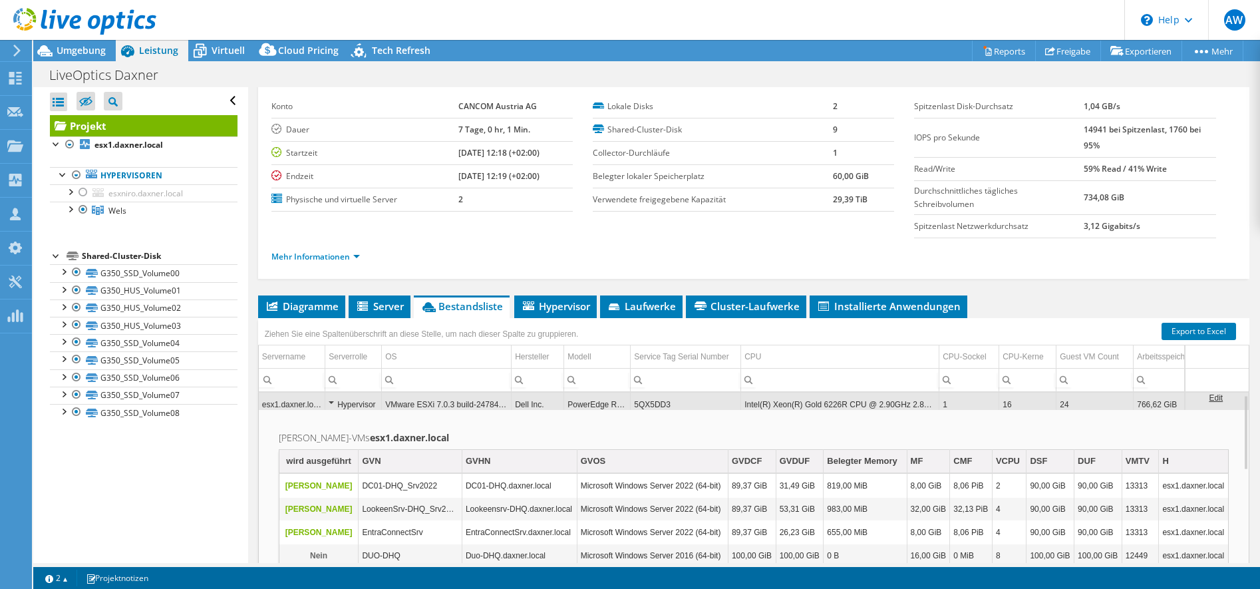
scroll to position [69, 0]
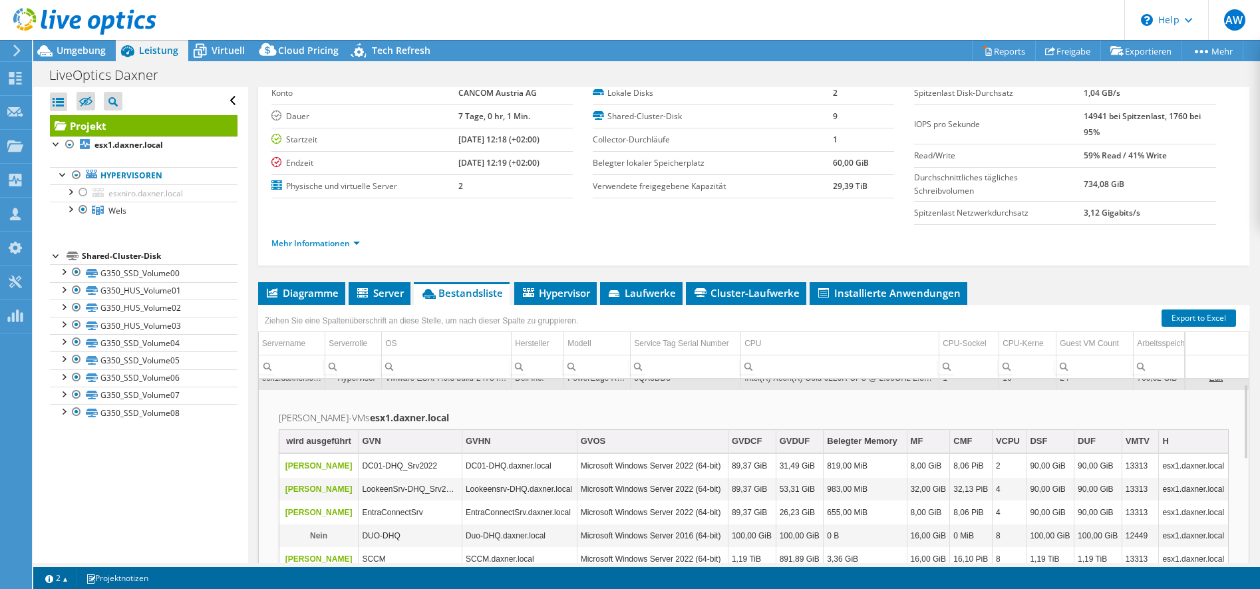
click at [85, 51] on span "Umgebung" at bounding box center [81, 50] width 49 height 13
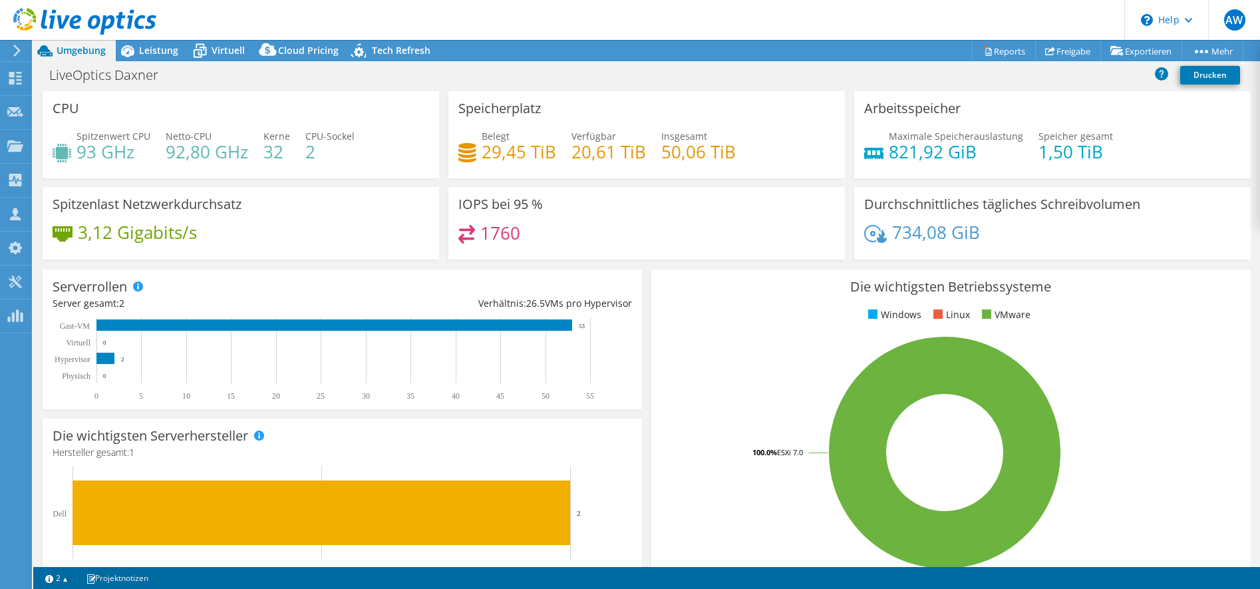
click at [400, 42] on div "Tech Refresh" at bounding box center [395, 50] width 92 height 21
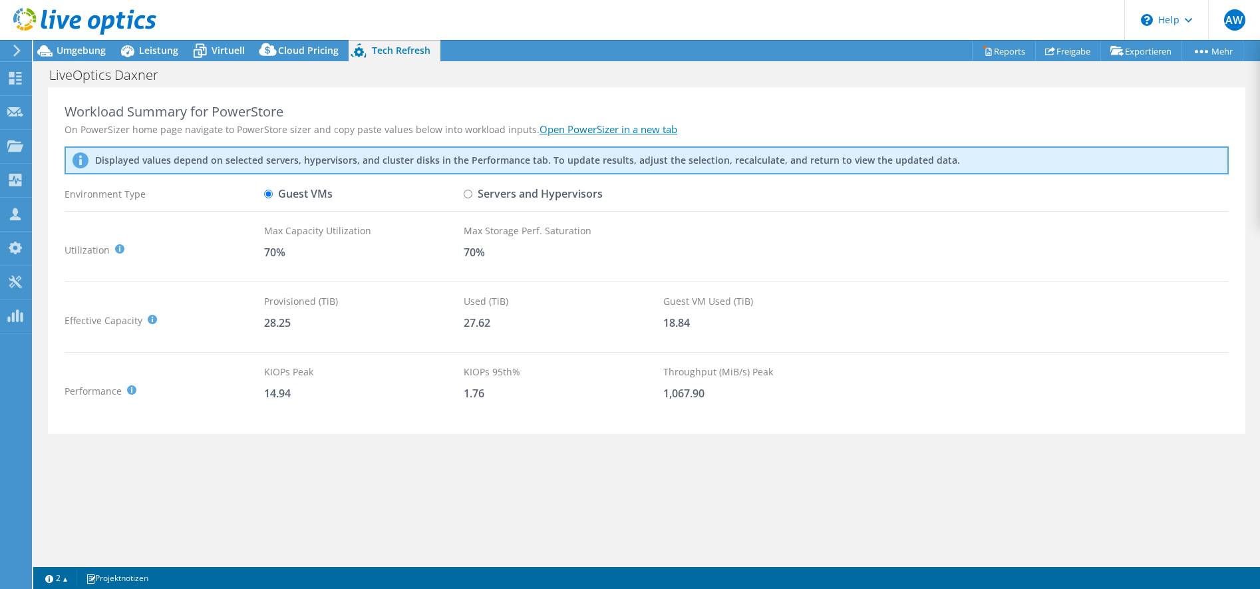
click at [366, 493] on div "Workload Summary for PowerStore On PowerSizer home page navigate to PowerStore …" at bounding box center [646, 325] width 1227 height 476
